Goal: Find specific page/section: Find specific page/section

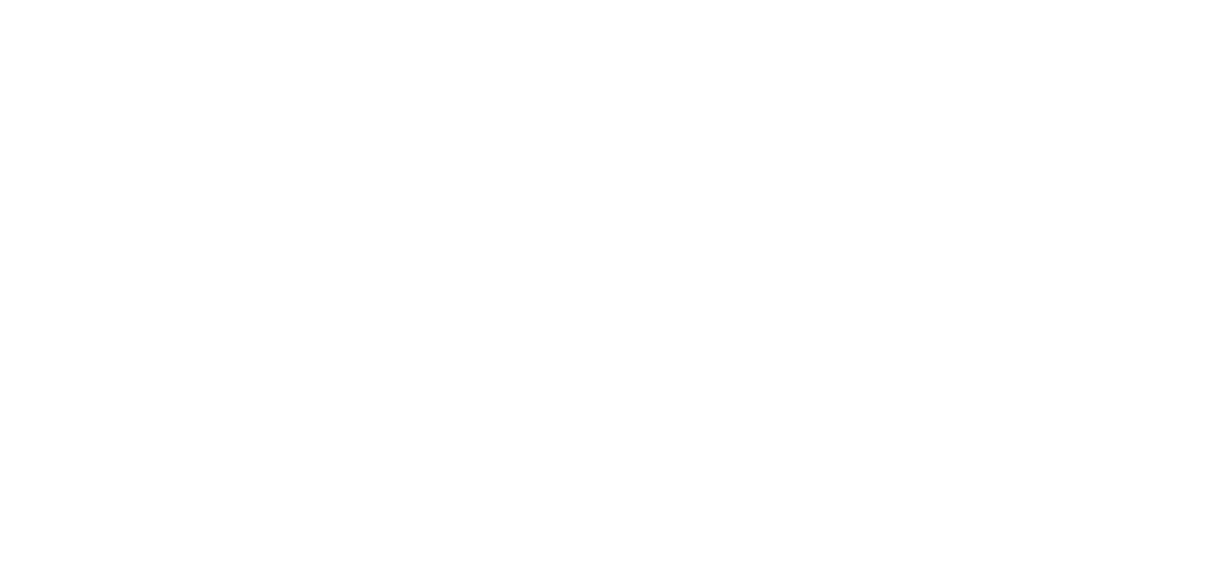
select select "*"
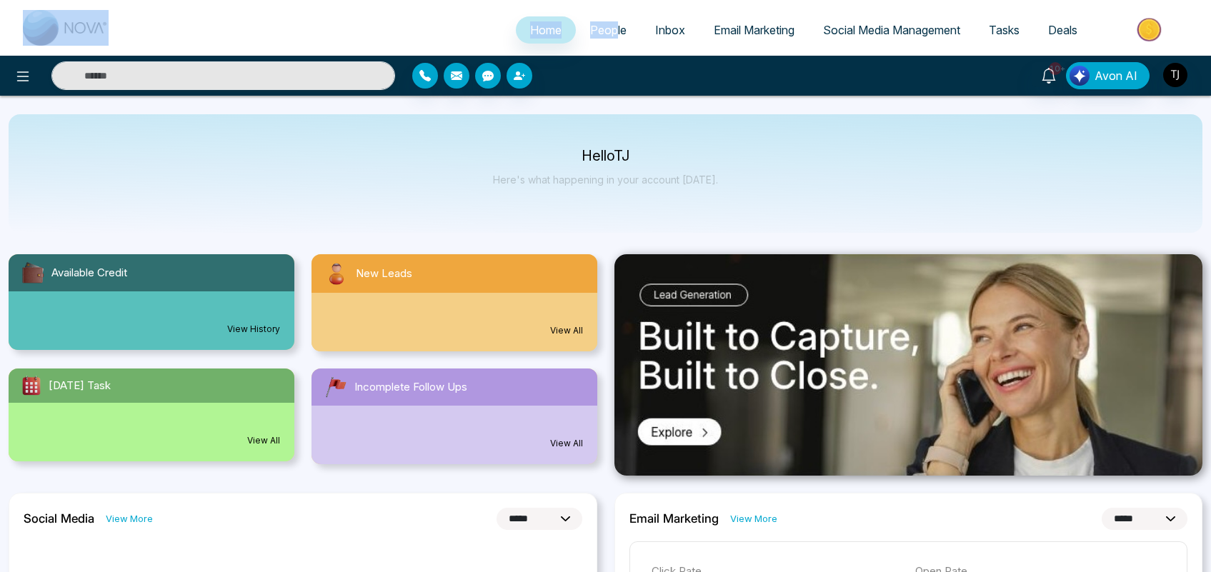
drag, startPoint x: 0, startPoint y: 0, endPoint x: 604, endPoint y: 31, distance: 605.0
click at [604, 31] on body "**********" at bounding box center [605, 286] width 1211 height 572
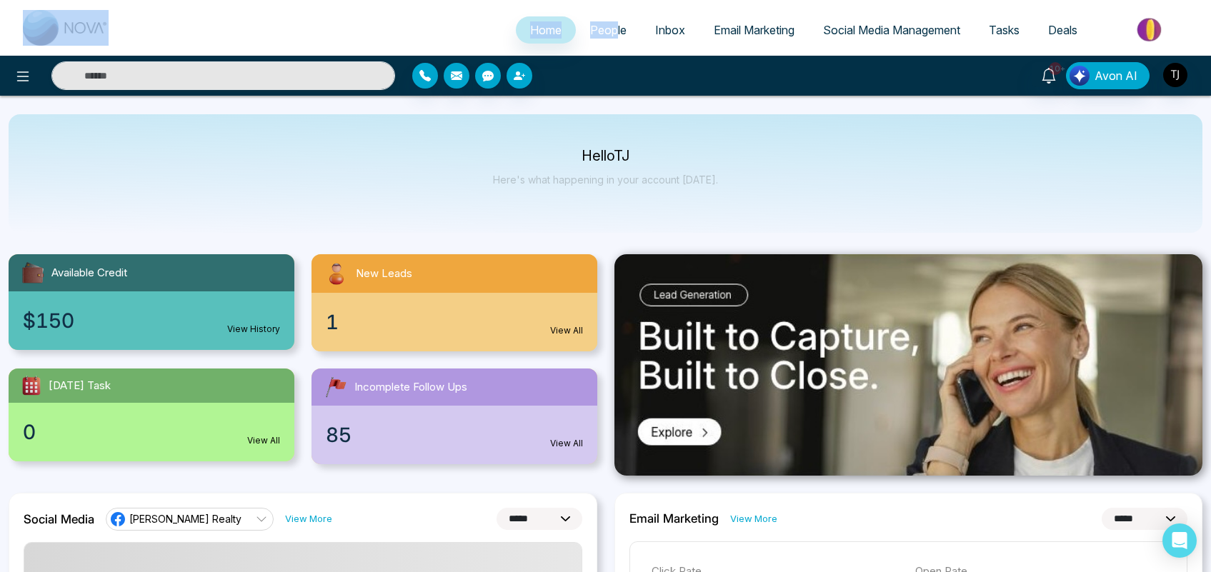
click at [604, 31] on span "People" at bounding box center [608, 30] width 36 height 14
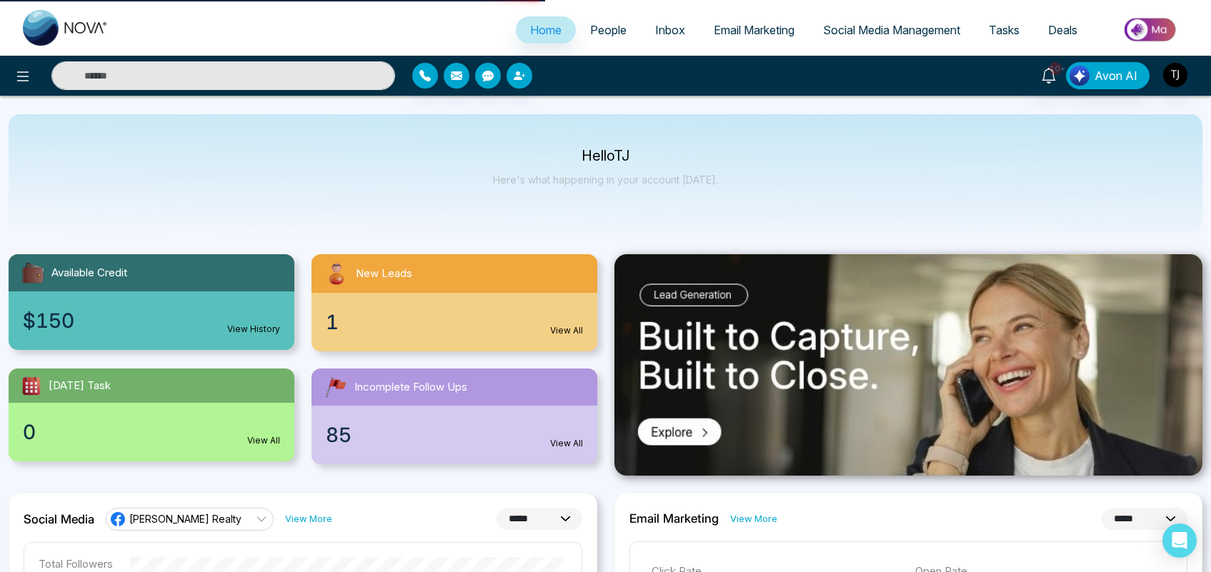
click at [684, 131] on div "Hello [PERSON_NAME] Here's what happening in your account [DATE]." at bounding box center [605, 173] width 1193 height 119
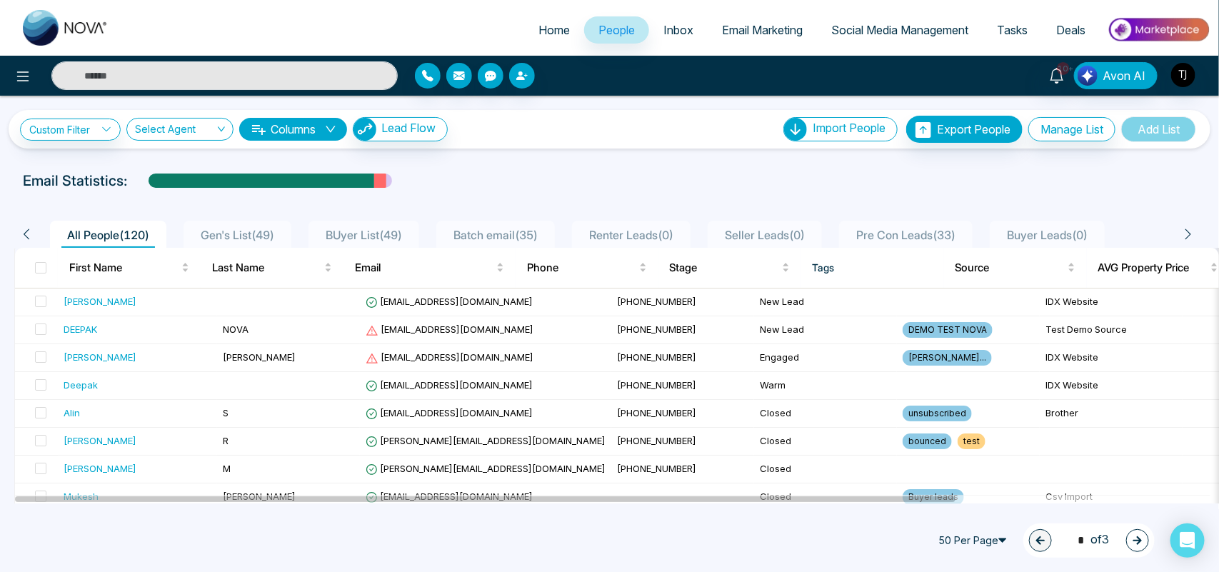
click at [511, 233] on span "Batch email ( 35 )" at bounding box center [496, 235] width 96 height 14
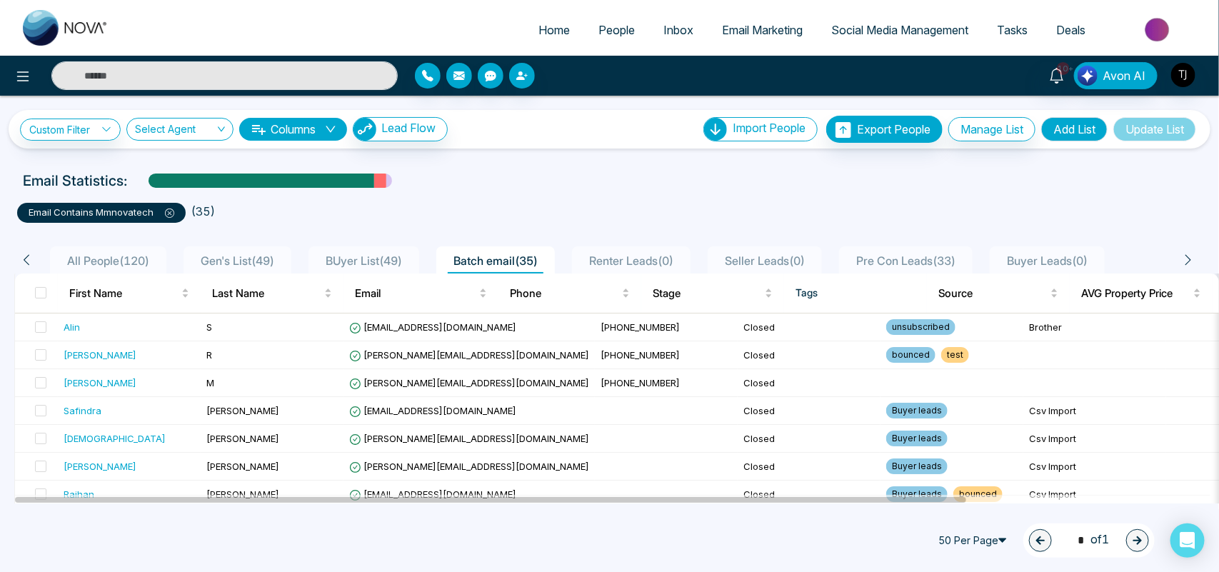
click at [171, 216] on icon at bounding box center [169, 213] width 9 height 9
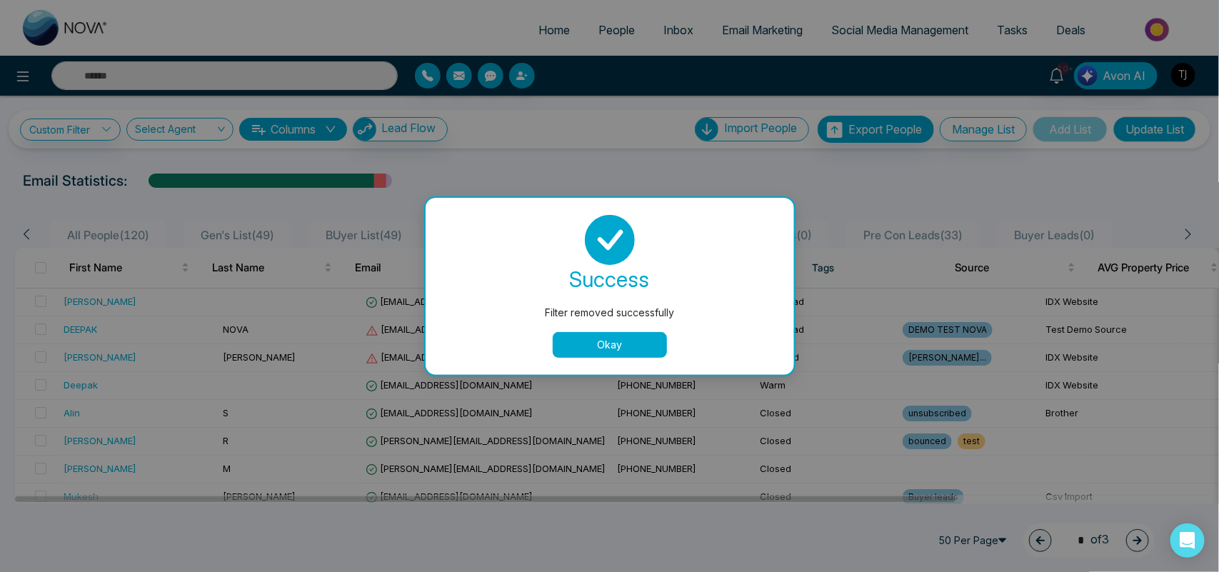
click at [611, 343] on td "+19052652200" at bounding box center [682, 330] width 143 height 28
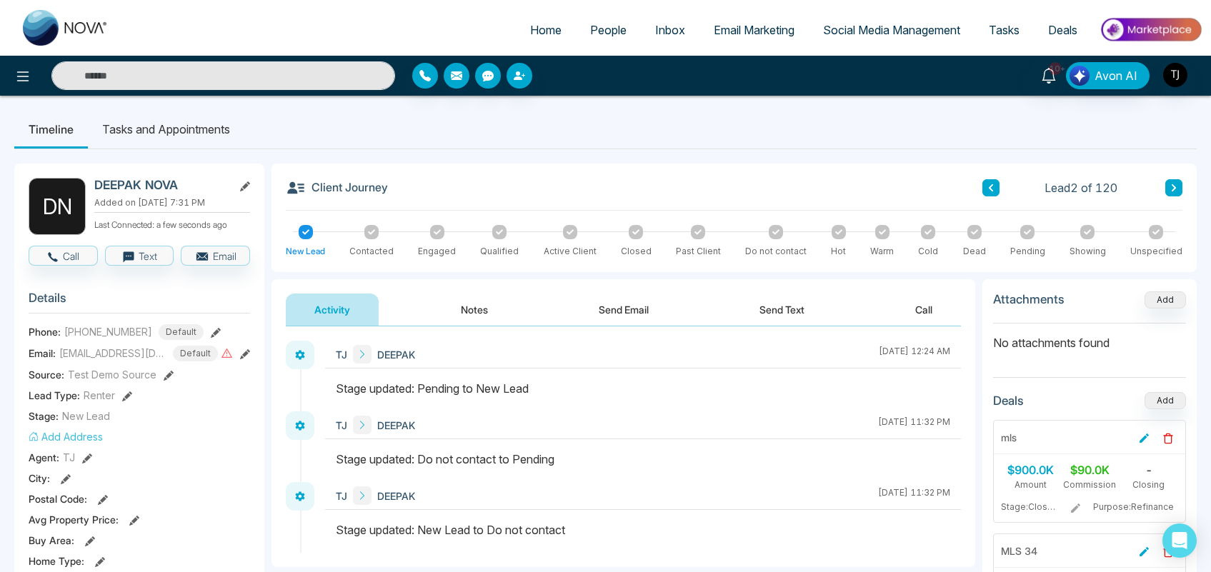
click at [600, 25] on span "People" at bounding box center [608, 30] width 36 height 14
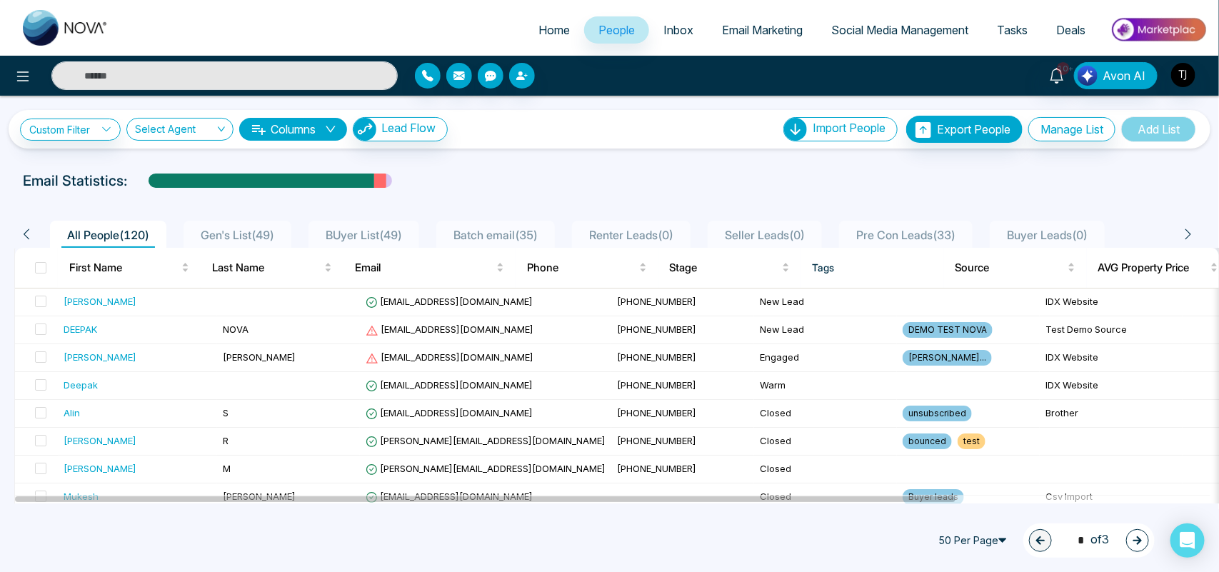
click at [384, 229] on span "BUyer List ( 49 )" at bounding box center [364, 235] width 88 height 14
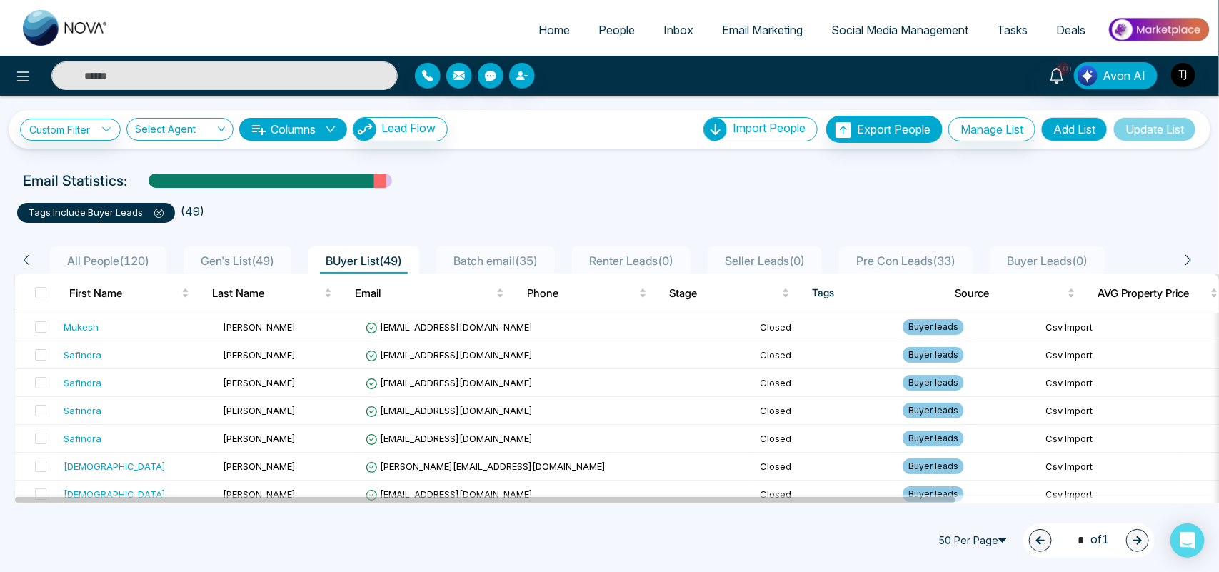
click at [224, 258] on span "Gen's List ( 49 )" at bounding box center [237, 261] width 85 height 14
click at [156, 216] on icon at bounding box center [158, 213] width 9 height 9
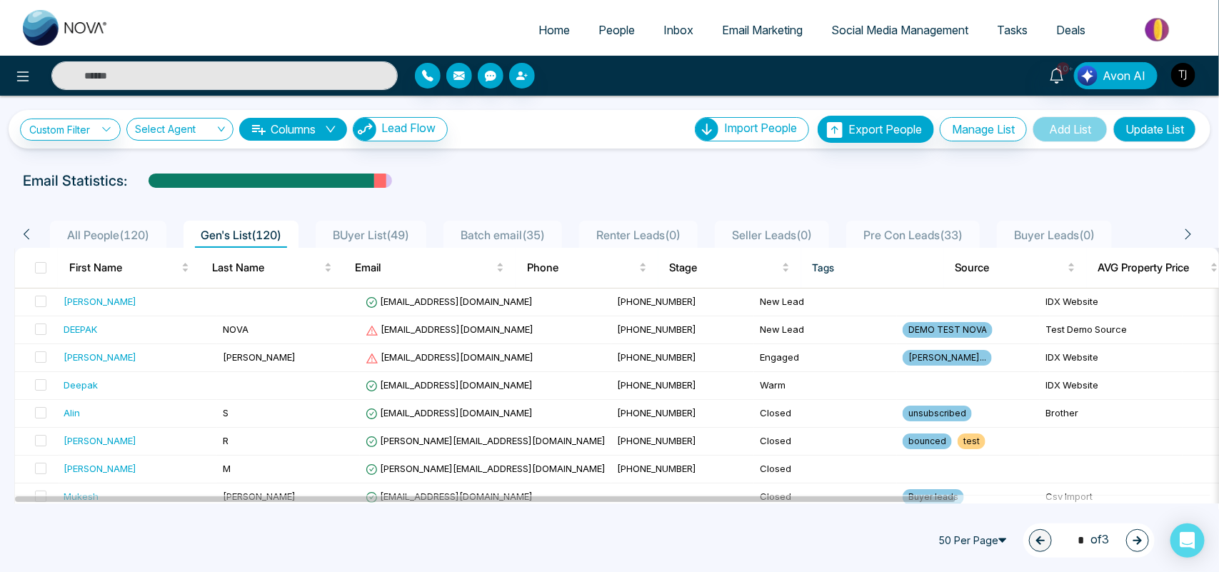
click at [376, 230] on span "BUyer List ( 49 )" at bounding box center [371, 235] width 88 height 14
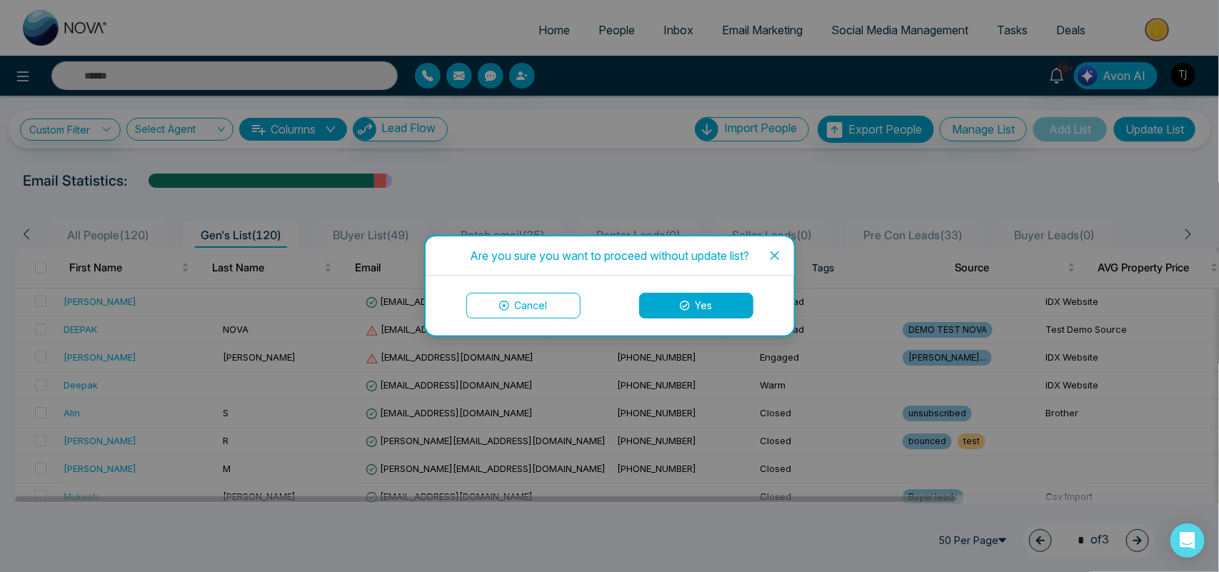
click at [707, 309] on button "Yes" at bounding box center [696, 306] width 114 height 26
